Goal: Task Accomplishment & Management: Manage account settings

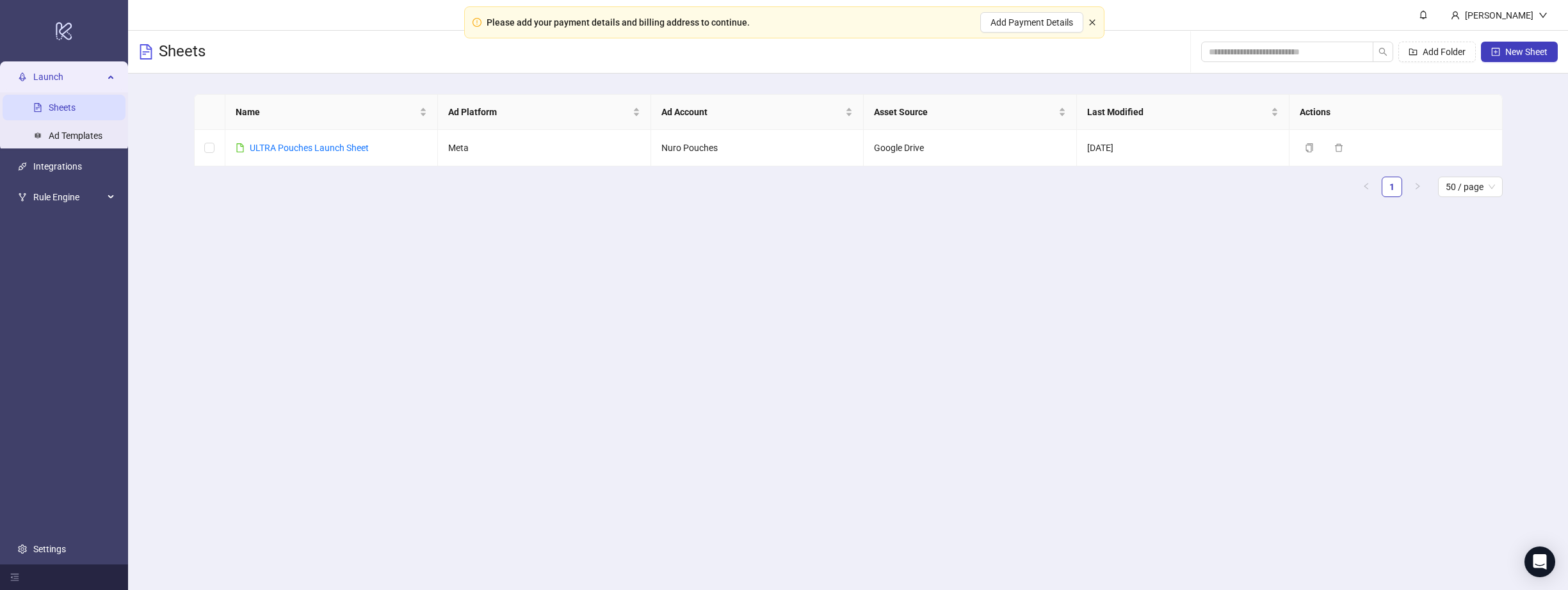
click at [1090, 21] on icon "close" at bounding box center [1092, 22] width 8 height 8
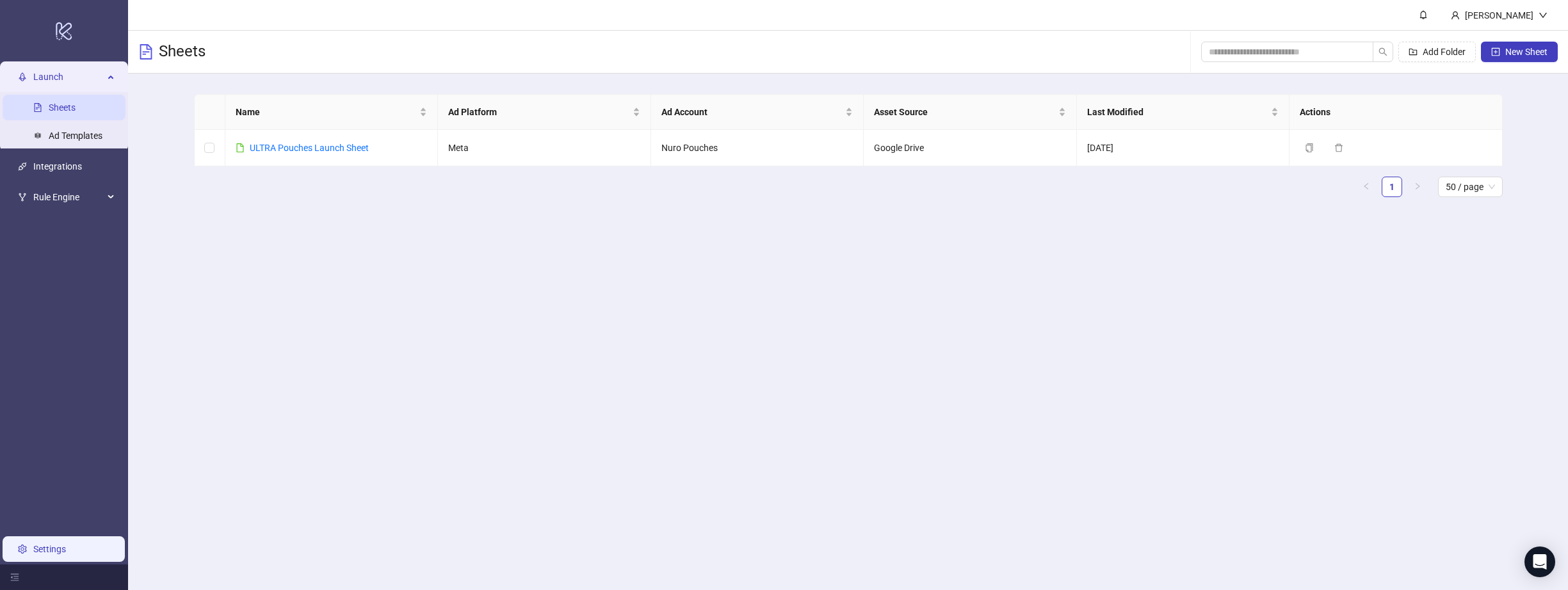
click at [56, 550] on link "Settings" at bounding box center [50, 549] width 33 height 10
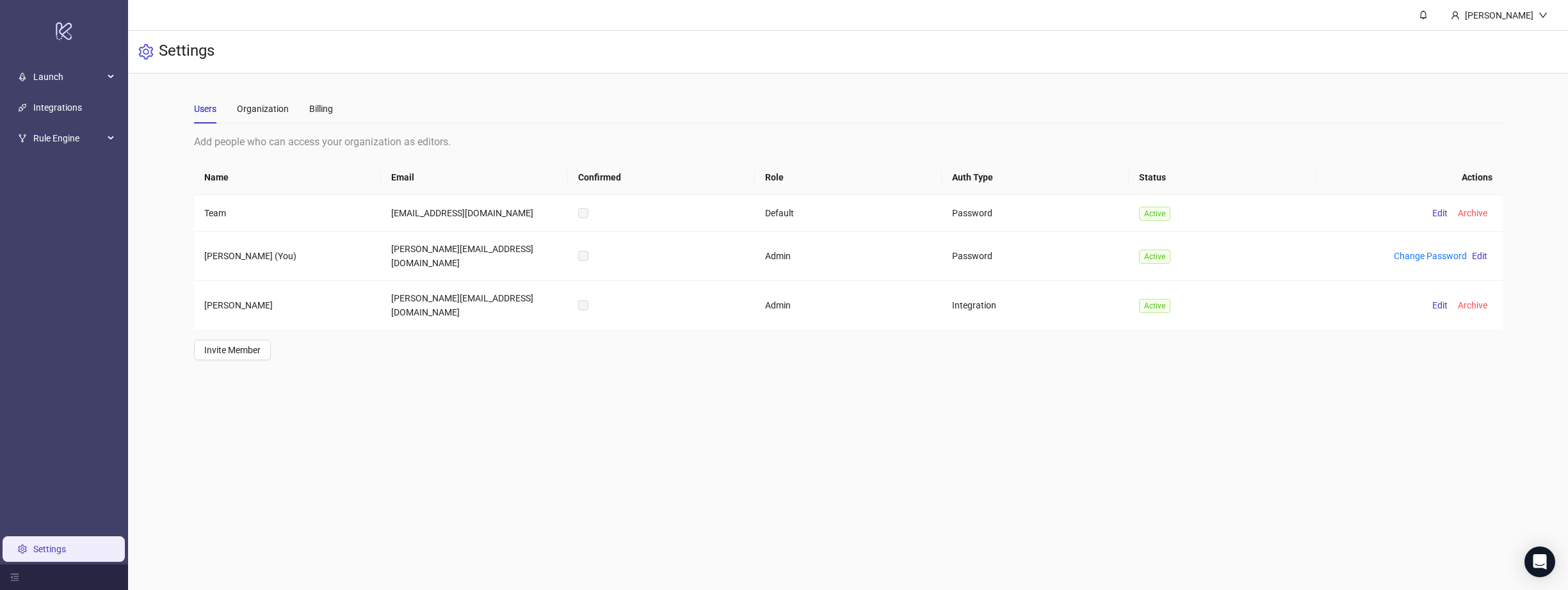
click at [1018, 385] on main "[PERSON_NAME] Settings Users Organization Billing Add people who can access you…" at bounding box center [848, 295] width 1440 height 590
click at [584, 212] on label at bounding box center [583, 213] width 10 height 14
click at [237, 207] on td "Team" at bounding box center [287, 213] width 187 height 36
drag, startPoint x: 212, startPoint y: 213, endPoint x: 220, endPoint y: 212, distance: 8.1
click at [212, 213] on td "Team" at bounding box center [287, 213] width 187 height 36
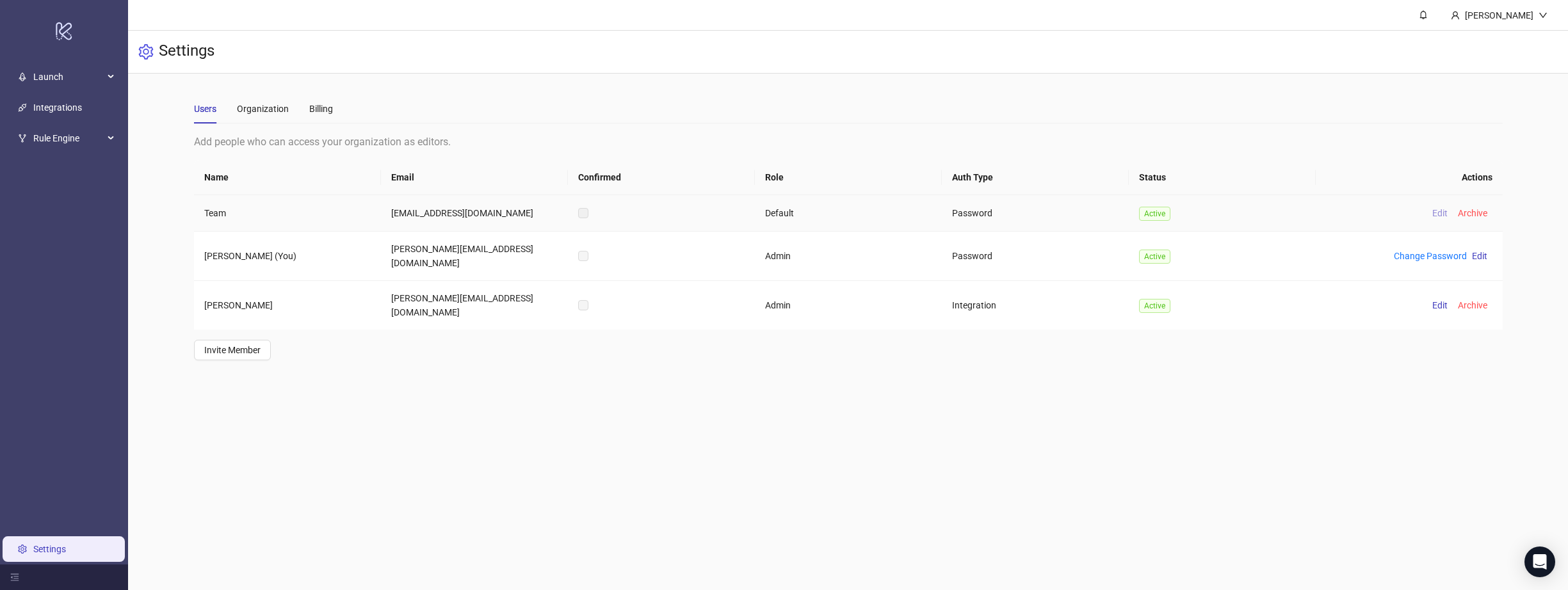
click at [1435, 214] on span "Edit" at bounding box center [1440, 213] width 15 height 10
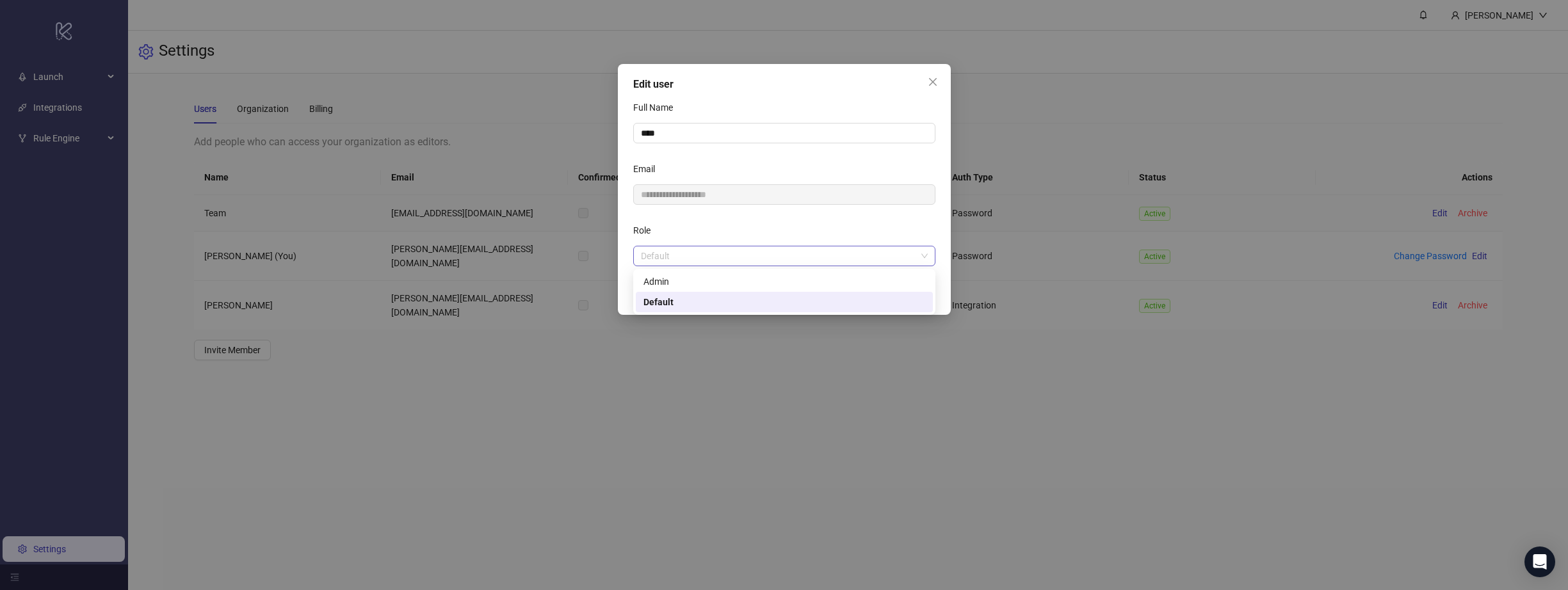
click at [753, 259] on span "Default" at bounding box center [784, 255] width 287 height 19
click at [732, 281] on div "Admin" at bounding box center [784, 281] width 281 height 14
click at [922, 294] on span "Save" at bounding box center [916, 292] width 19 height 10
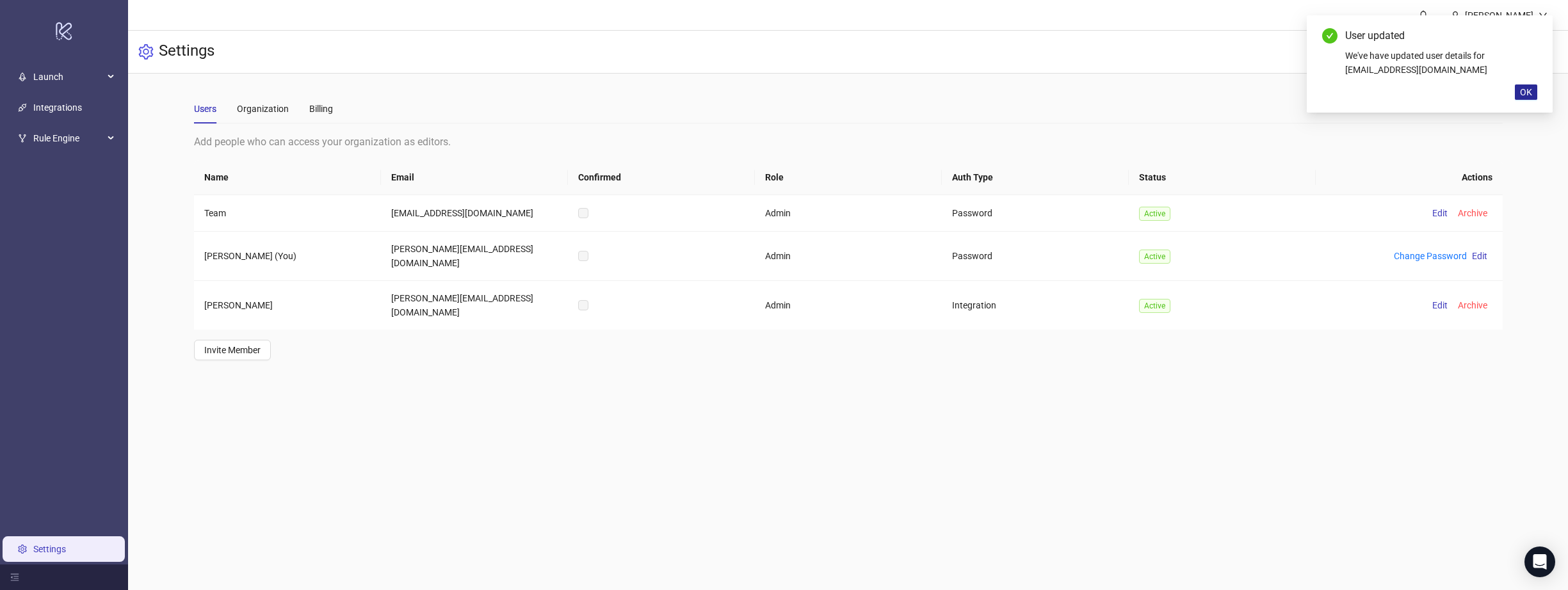
click at [1523, 88] on span "OK" at bounding box center [1526, 92] width 12 height 10
